Goal: Use online tool/utility: Utilize a website feature to perform a specific function

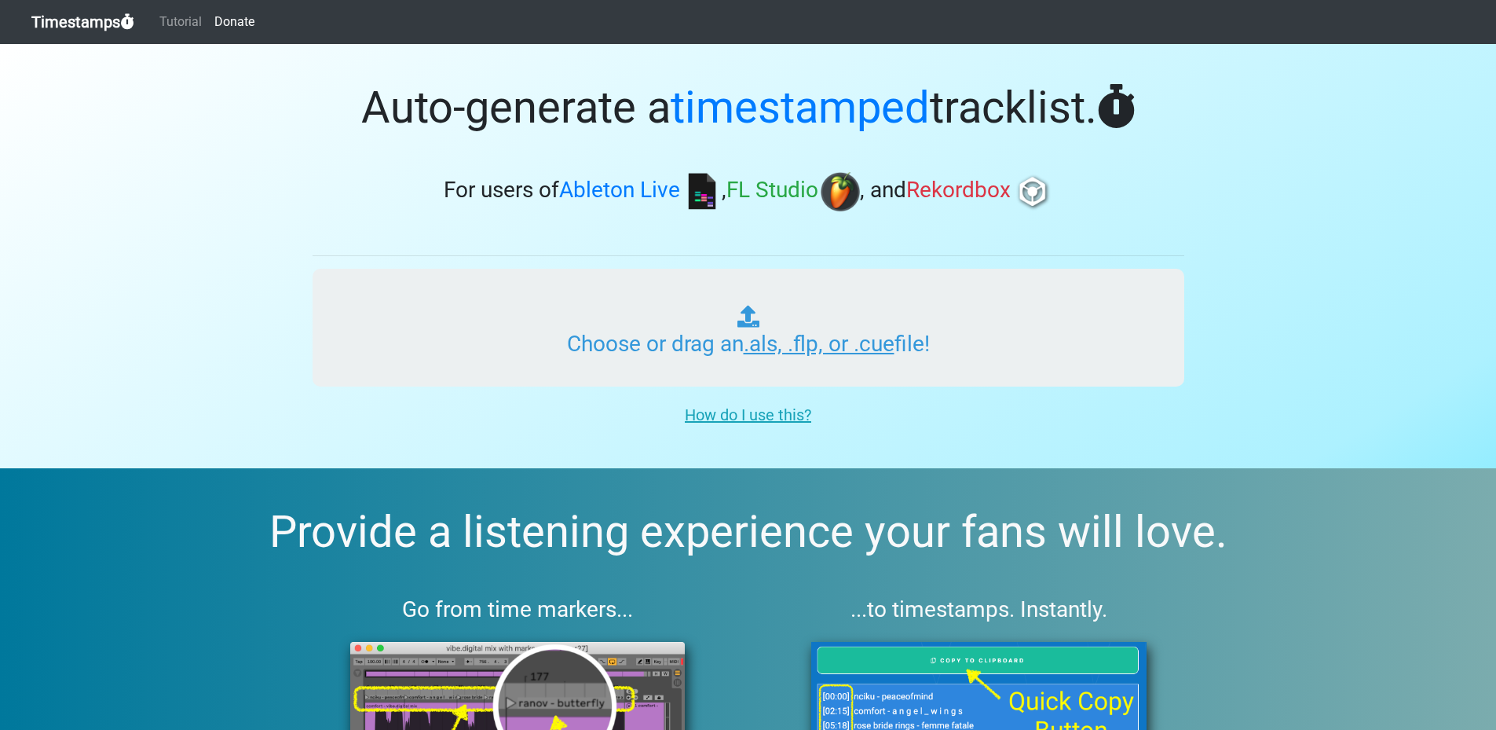
click at [815, 349] on input "Choose or drag an .als, .flp, or .cue file!" at bounding box center [749, 328] width 872 height 118
type input "C:\fakepath\DJ [PERSON_NAME] - Transcendental Flight.flp"
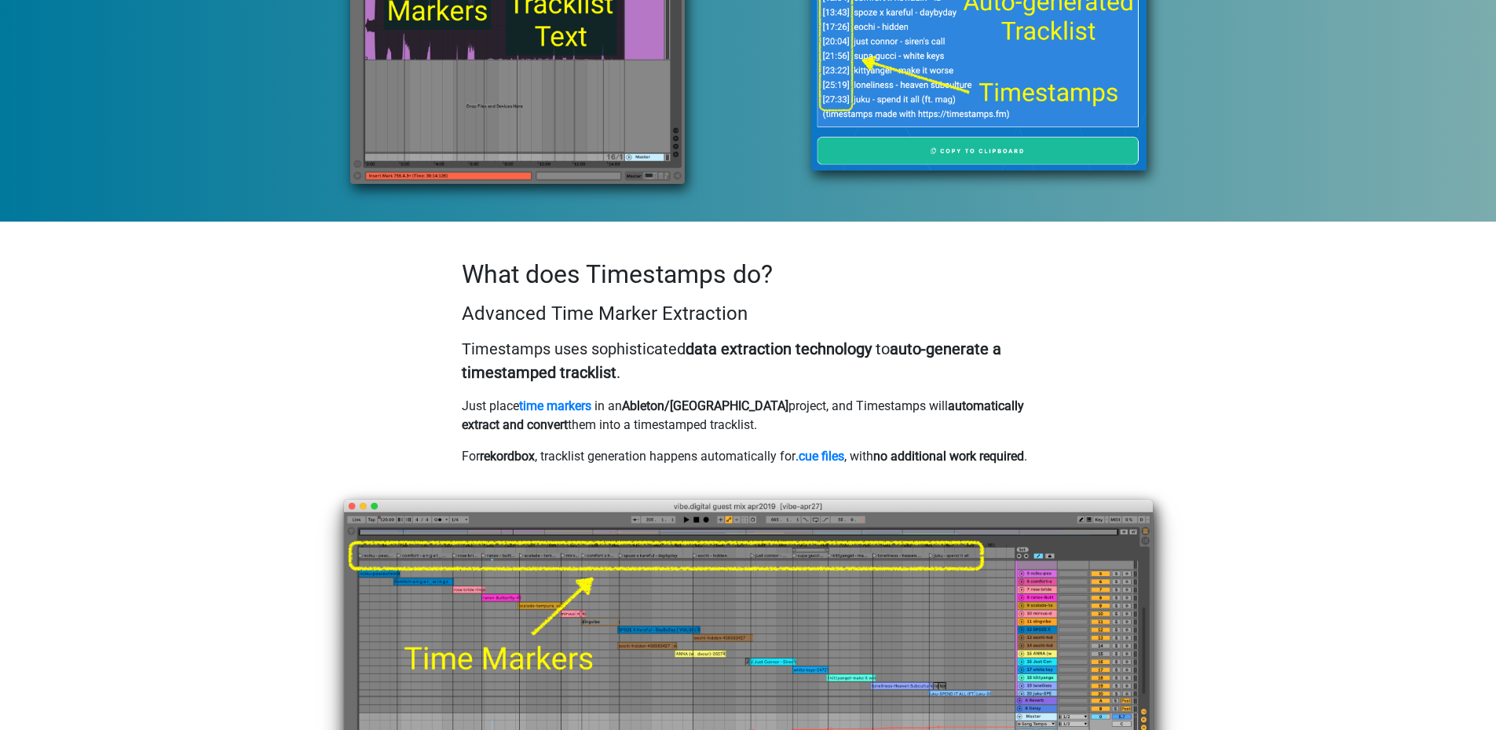
scroll to position [864, 0]
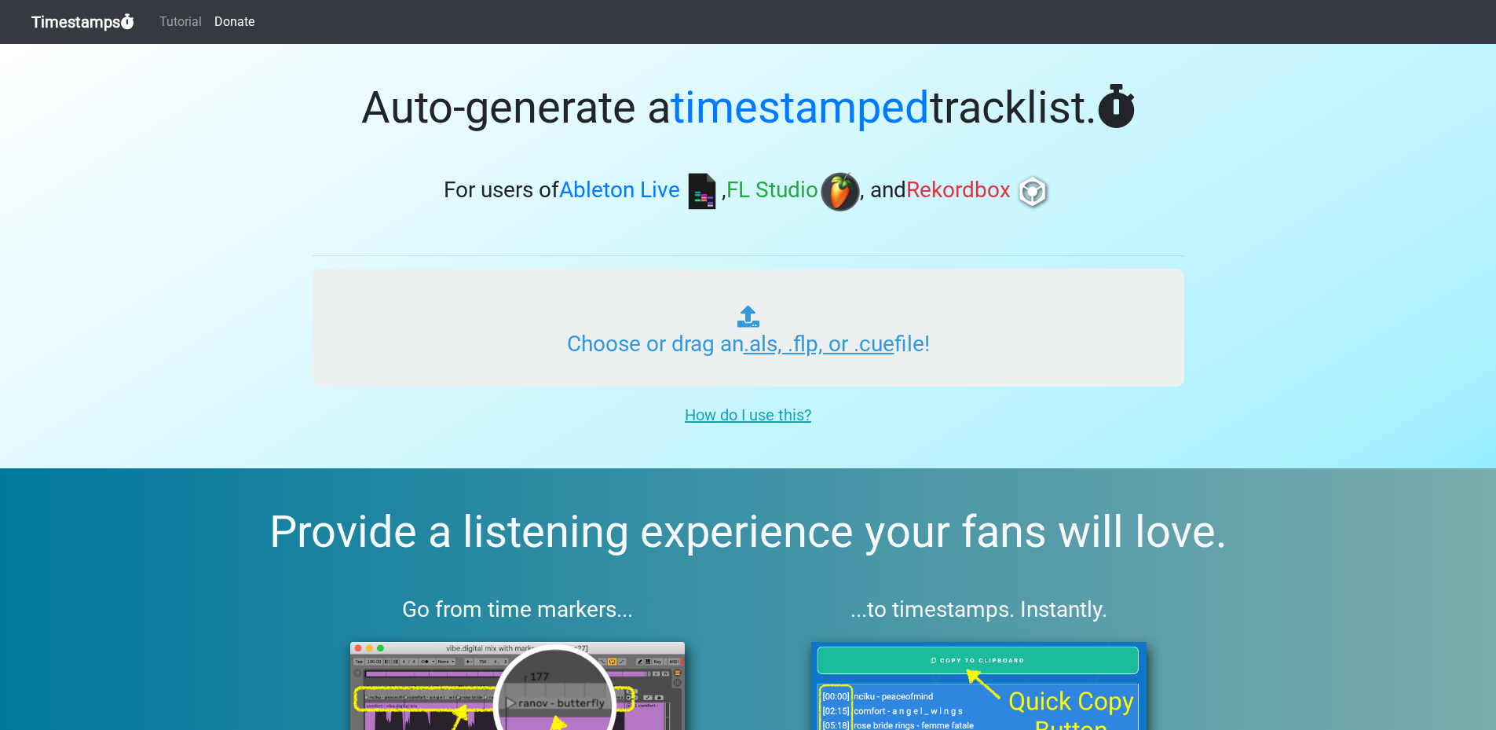
click at [823, 337] on input "Choose or drag an .als, .flp, or .cue file!" at bounding box center [749, 328] width 872 height 118
click at [708, 320] on input "Choose or drag an .als, .flp, or .cue file!" at bounding box center [749, 328] width 872 height 118
